Goal: Task Accomplishment & Management: Manage account settings

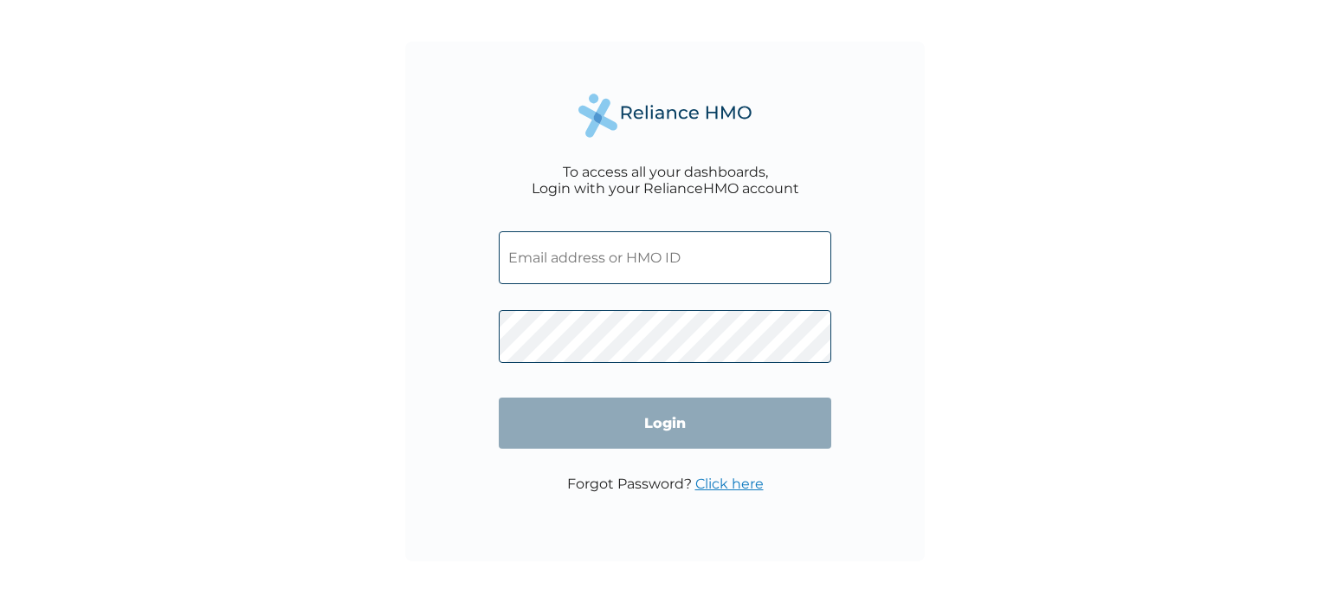
type input "[PERSON_NAME][EMAIL_ADDRESS][DOMAIN_NAME]"
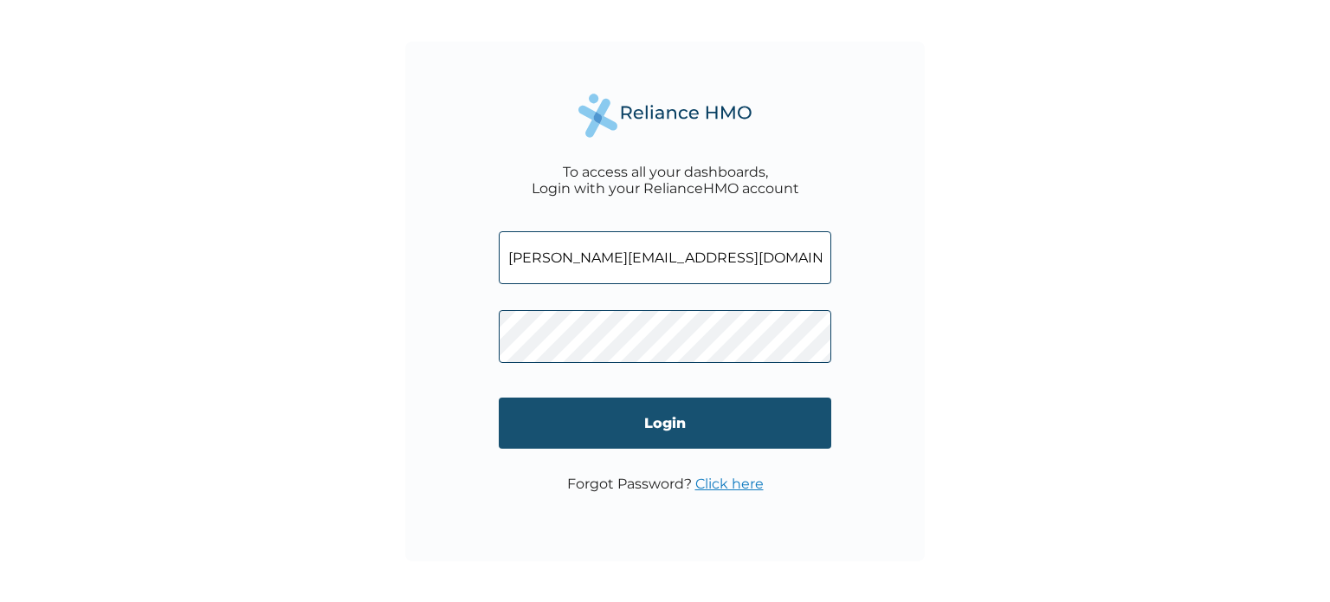
click at [651, 421] on input "Login" at bounding box center [665, 422] width 332 height 51
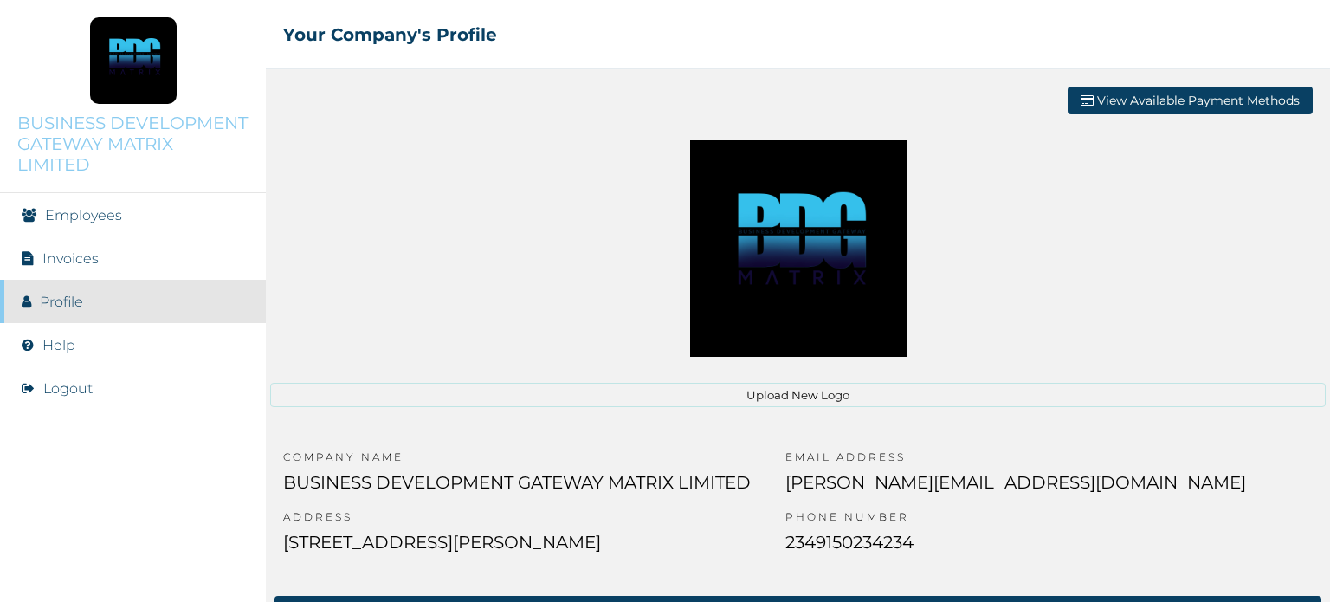
click at [83, 214] on link "Employees" at bounding box center [83, 215] width 77 height 16
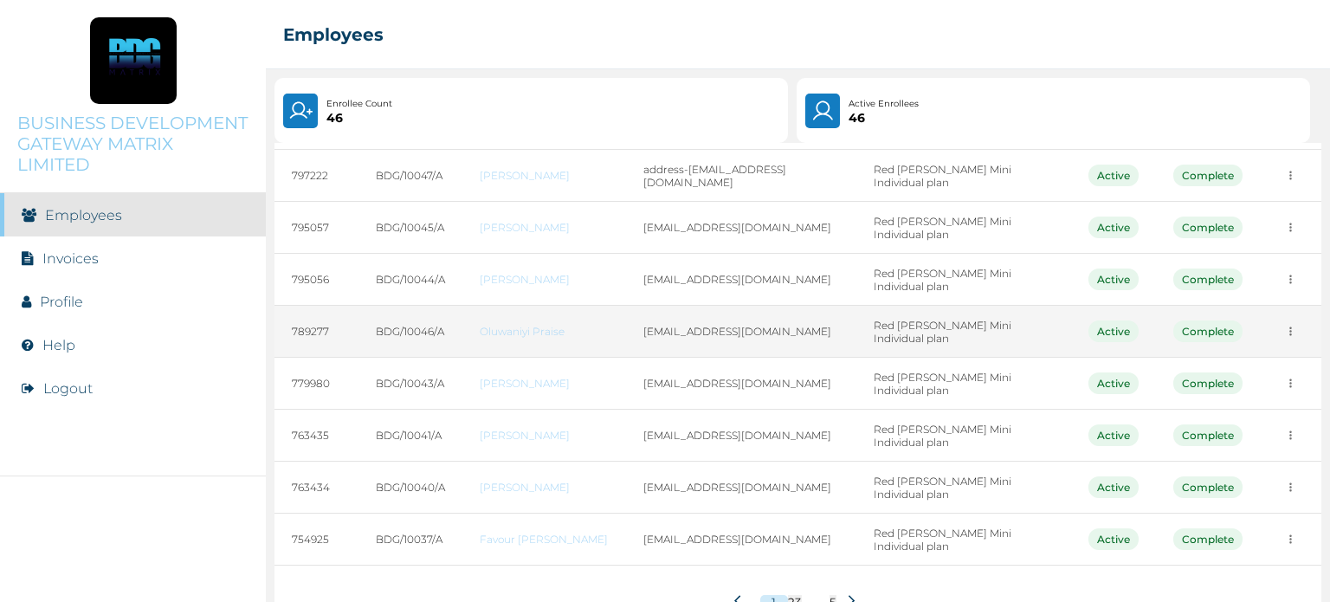
scroll to position [243, 0]
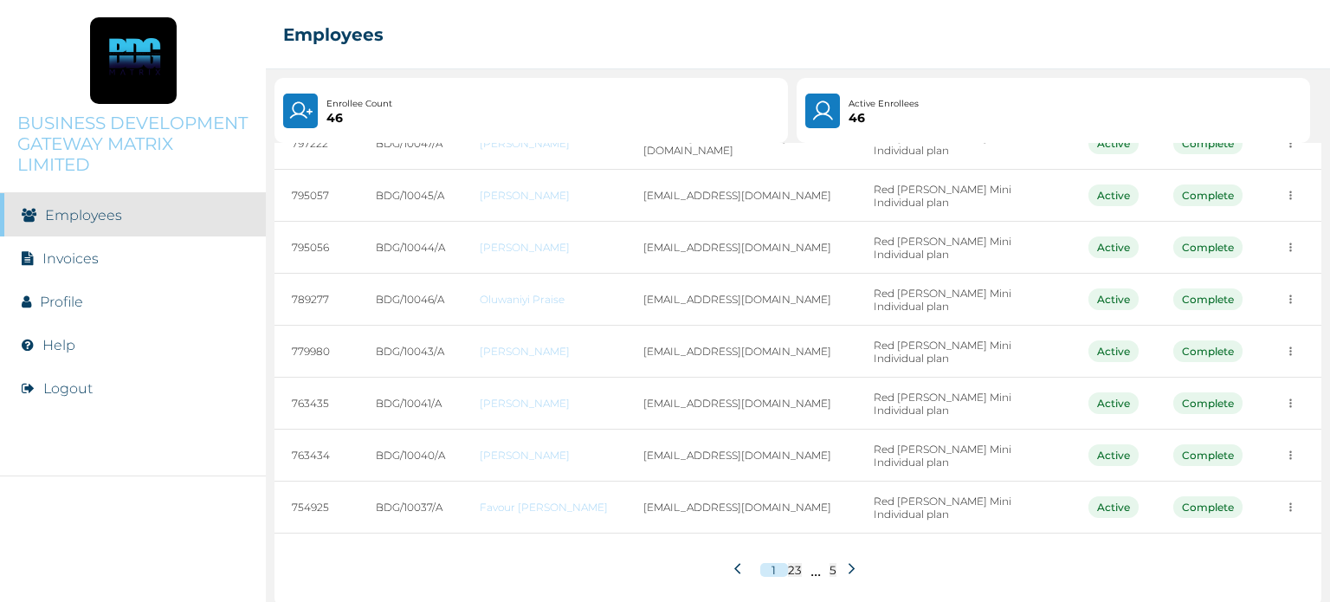
click at [845, 562] on icon at bounding box center [851, 568] width 13 height 13
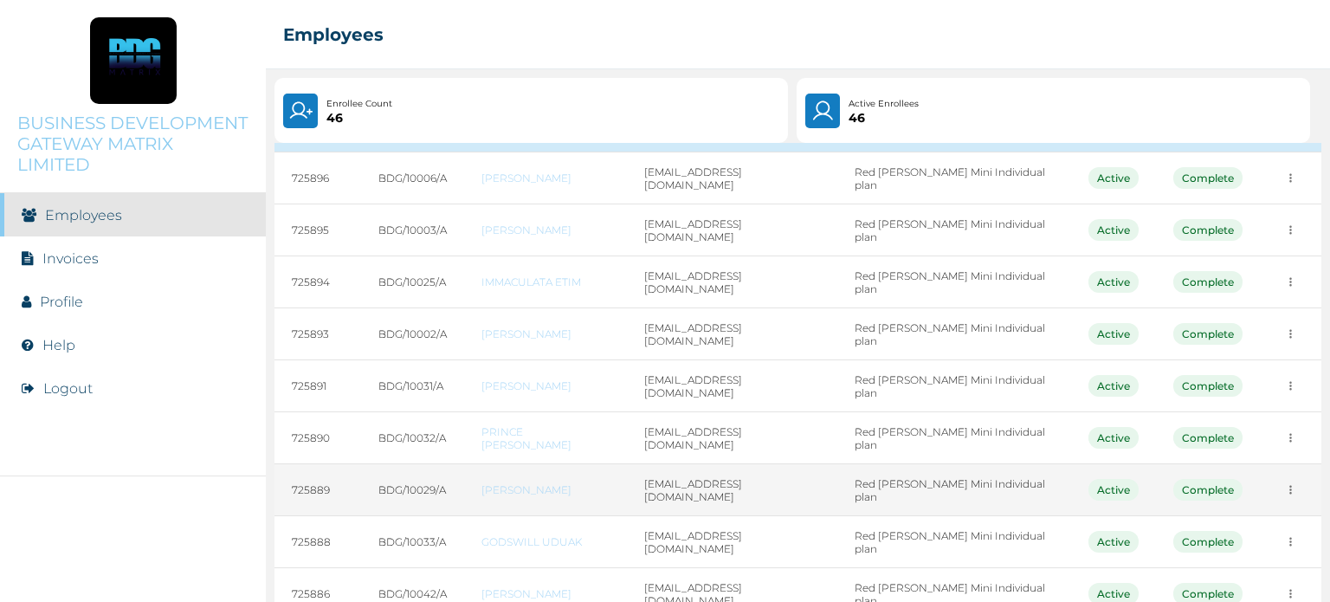
scroll to position [239, 0]
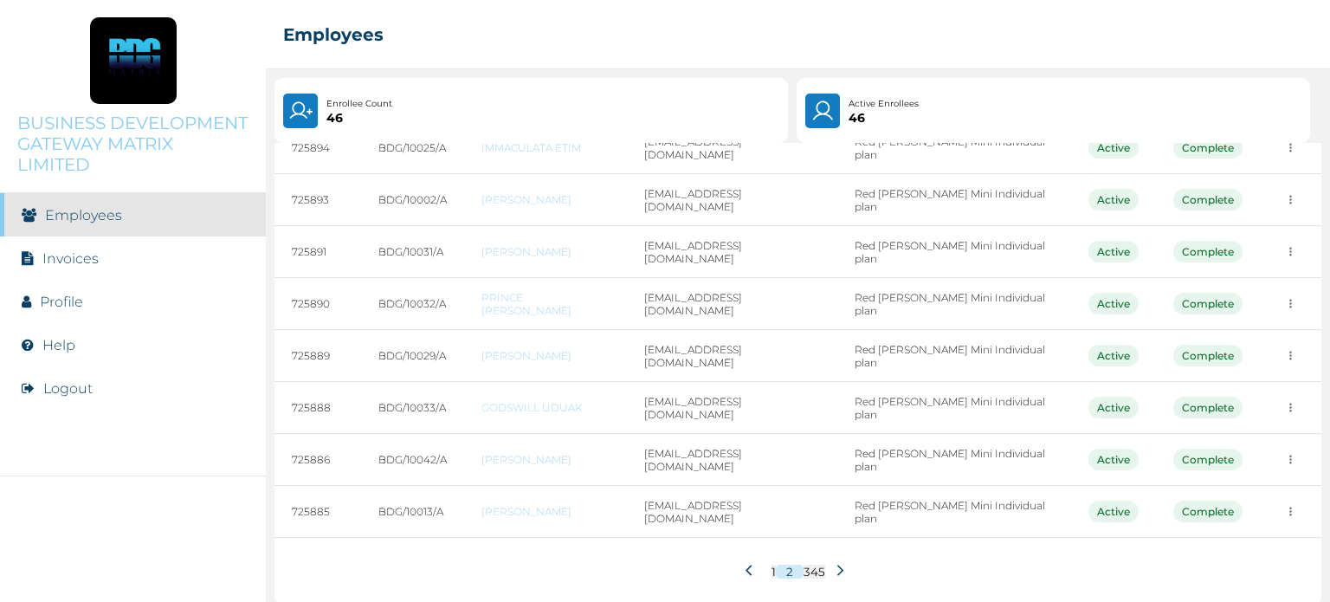
click at [834, 563] on icon at bounding box center [840, 569] width 13 height 13
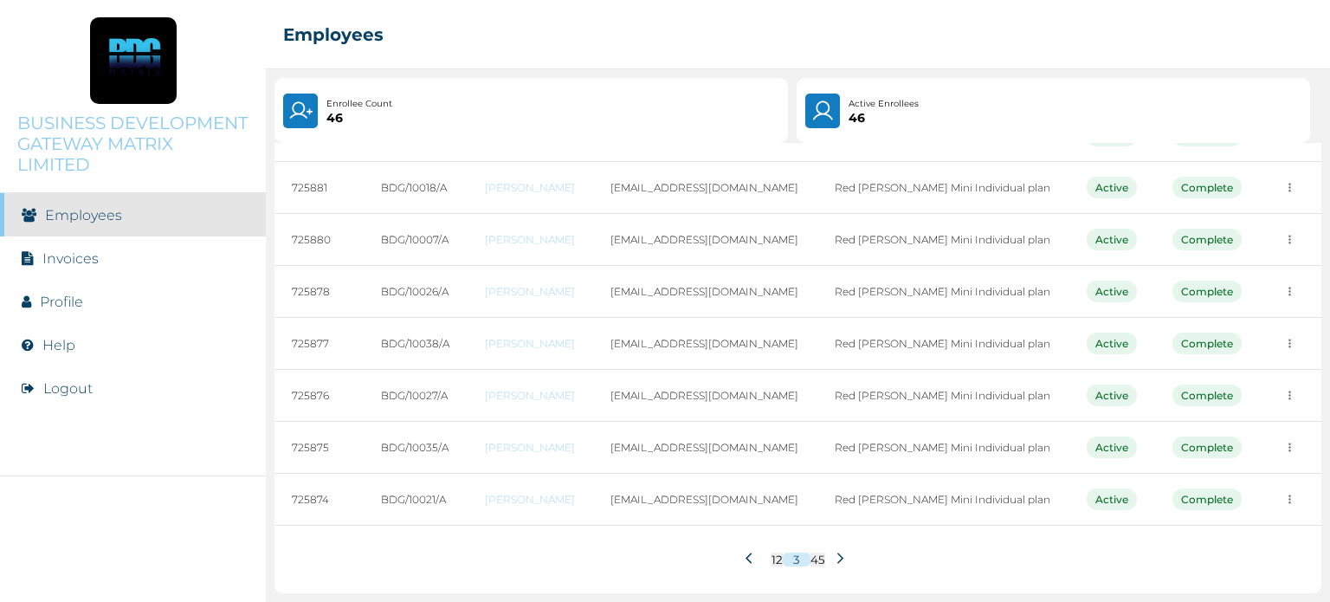
click at [834, 553] on icon at bounding box center [840, 557] width 13 height 13
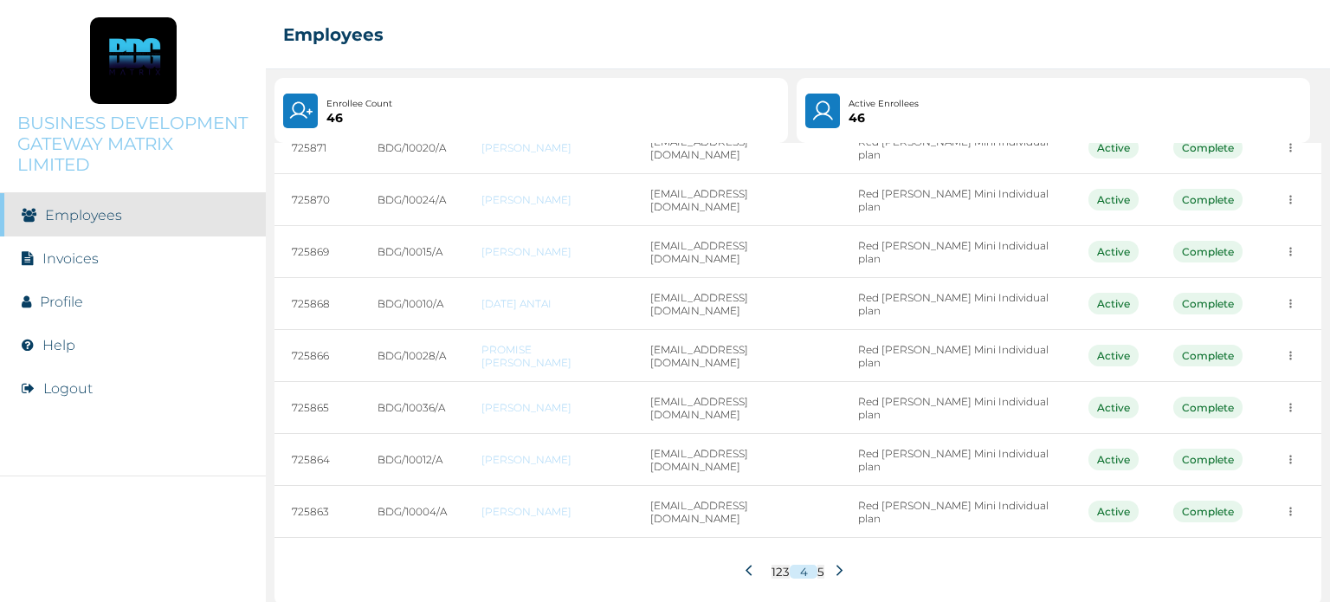
click at [833, 563] on icon at bounding box center [839, 569] width 13 height 13
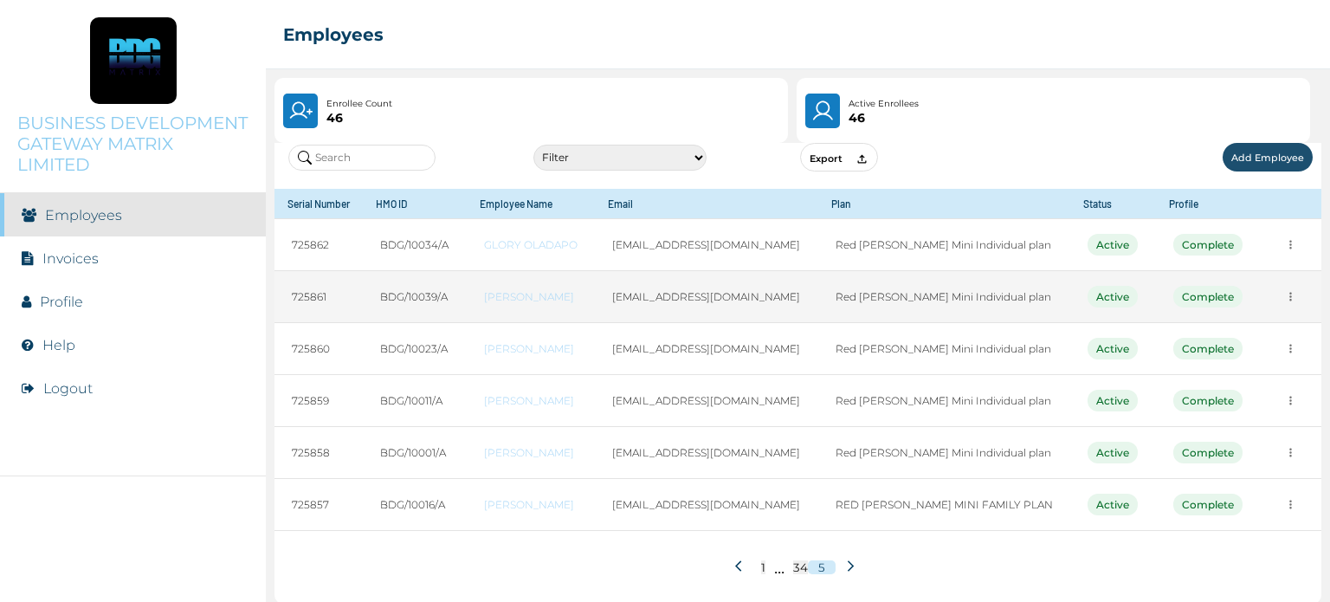
scroll to position [48, 0]
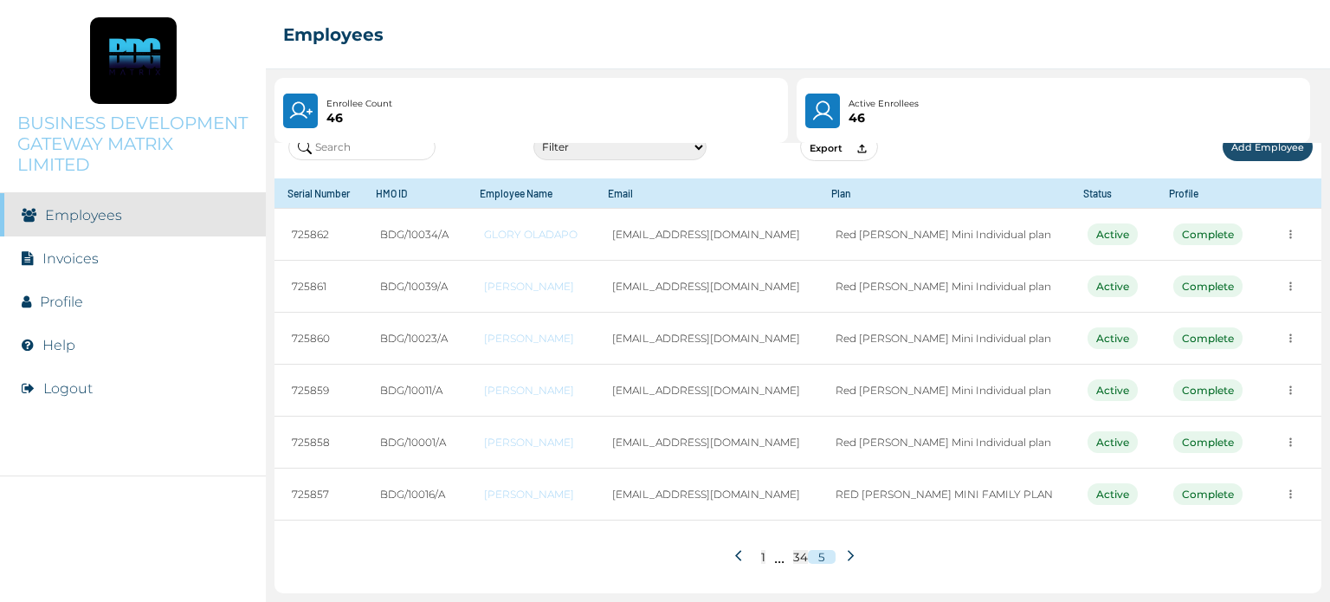
click at [735, 557] on icon at bounding box center [741, 555] width 13 height 13
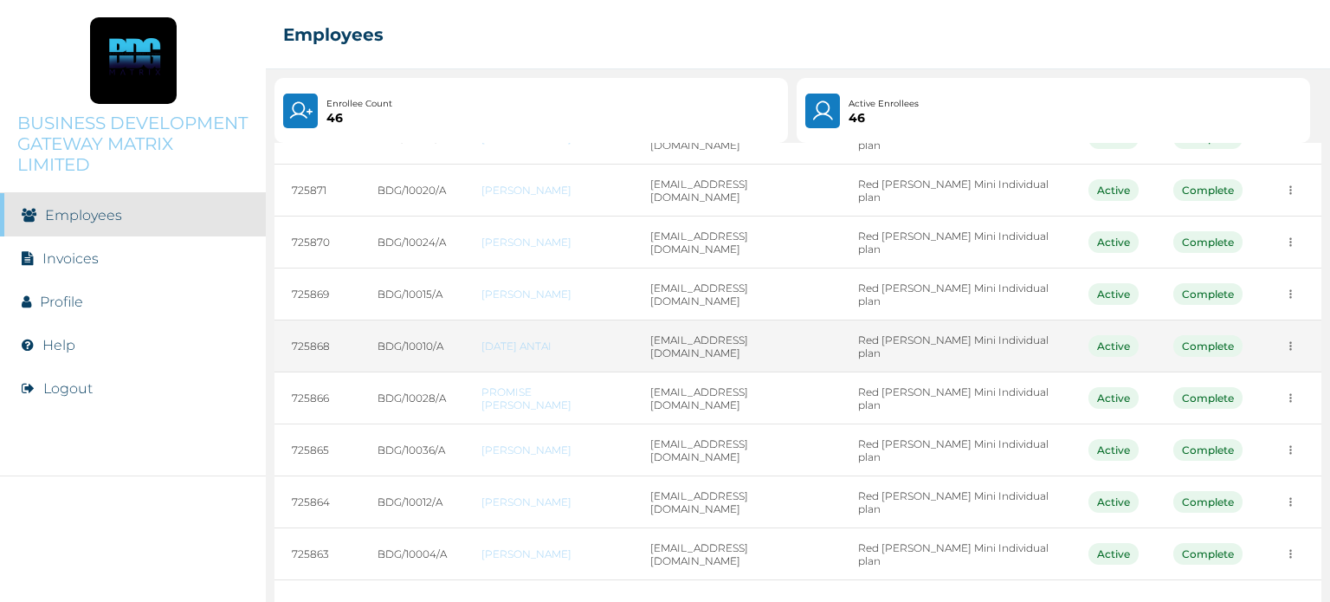
scroll to position [239, 0]
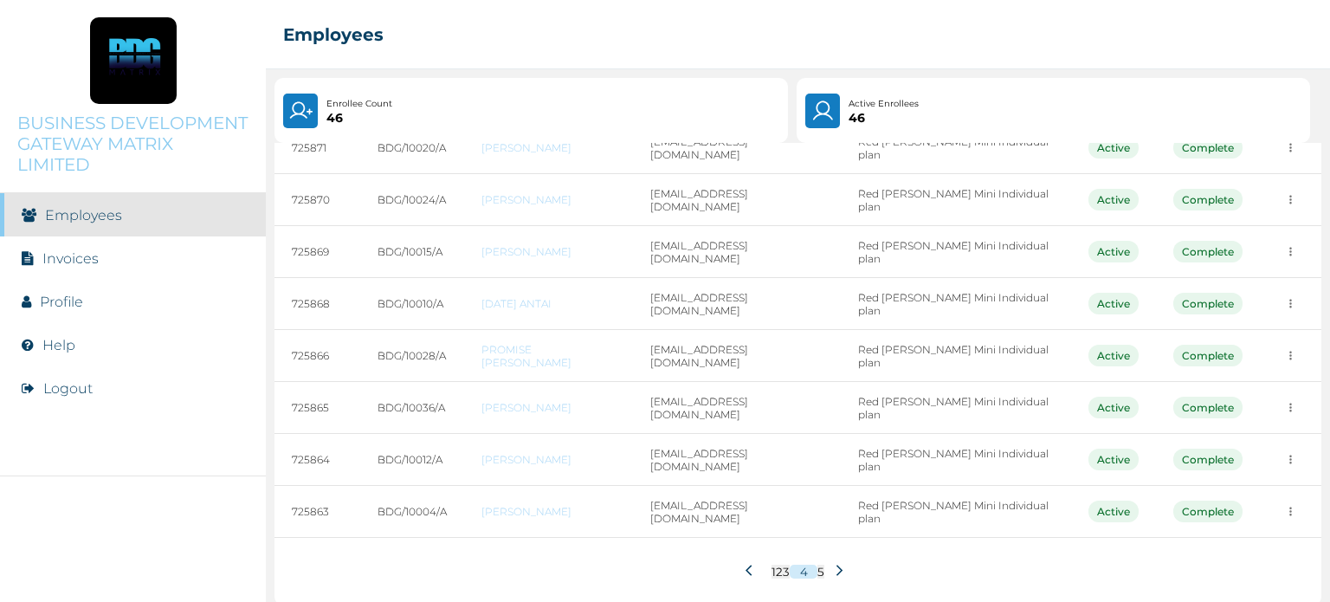
click at [746, 563] on icon at bounding box center [751, 569] width 13 height 13
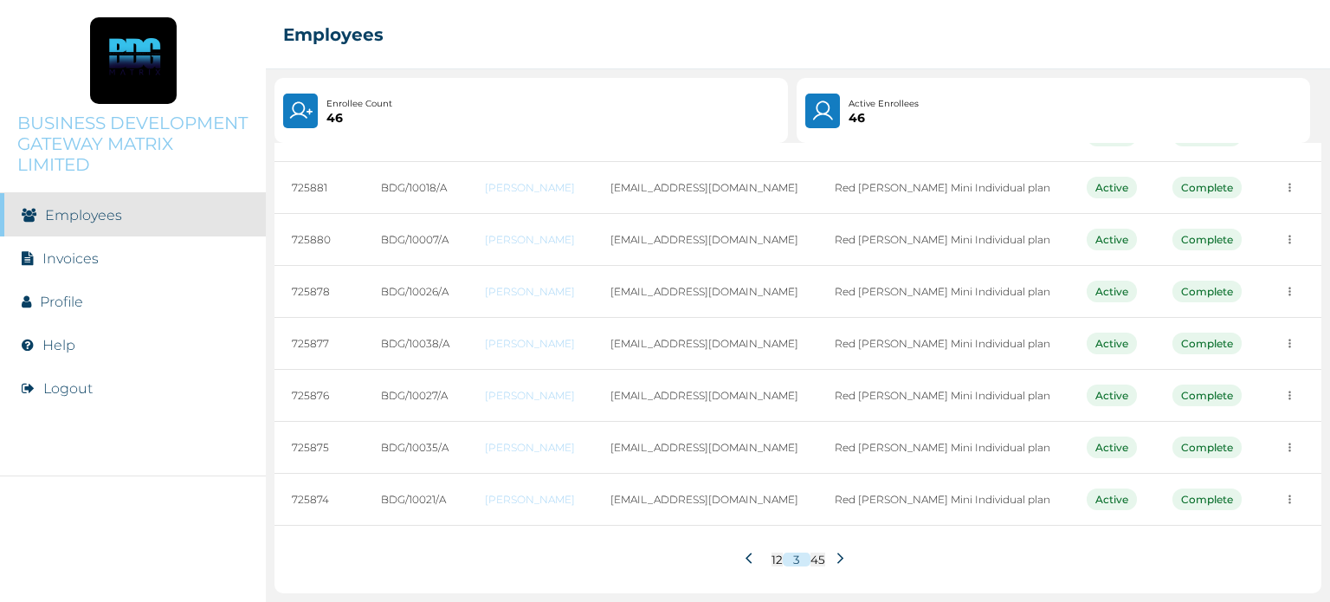
click at [745, 557] on icon at bounding box center [751, 557] width 13 height 13
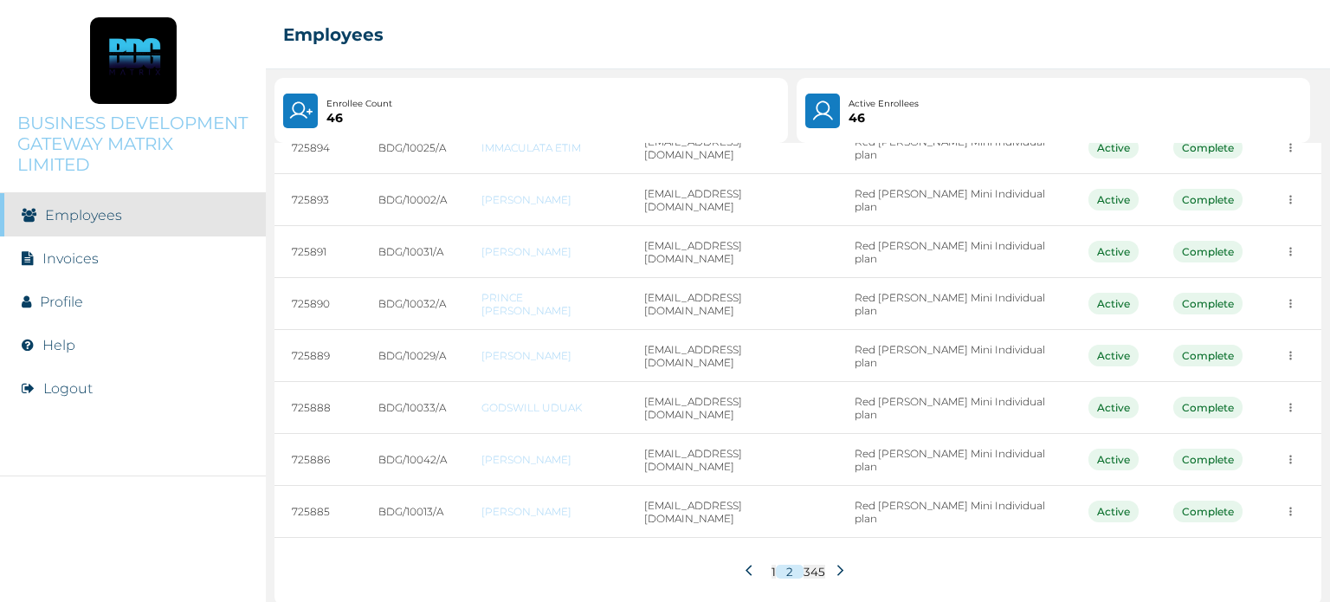
click at [745, 564] on icon at bounding box center [748, 569] width 6 height 10
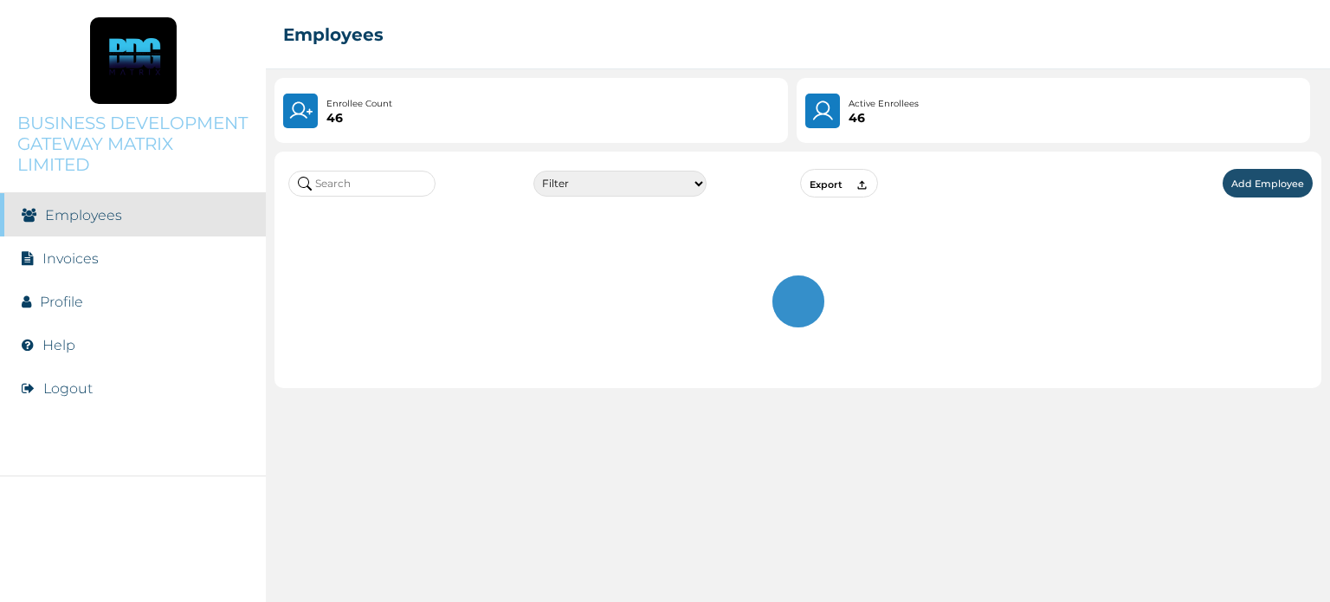
scroll to position [0, 0]
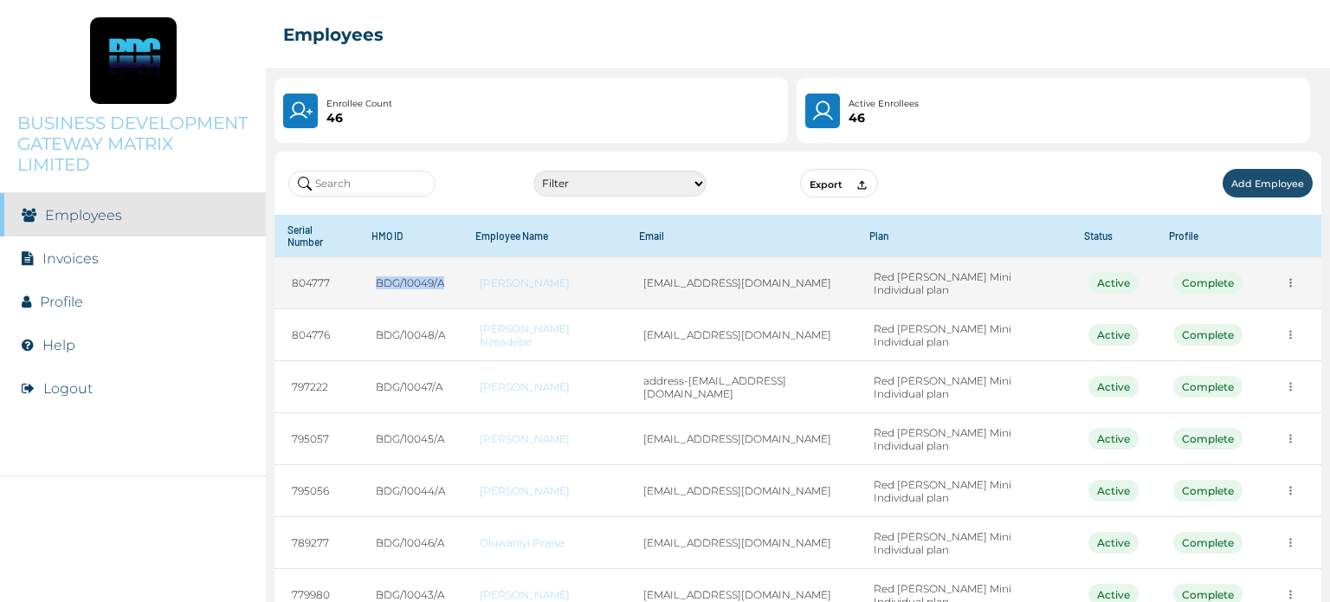
drag, startPoint x: 454, startPoint y: 270, endPoint x: 381, endPoint y: 269, distance: 72.7
click at [381, 269] on td "BDG/10049/A" at bounding box center [410, 283] width 104 height 52
copy td "BDG/10049/A"
